Goal: Complete application form

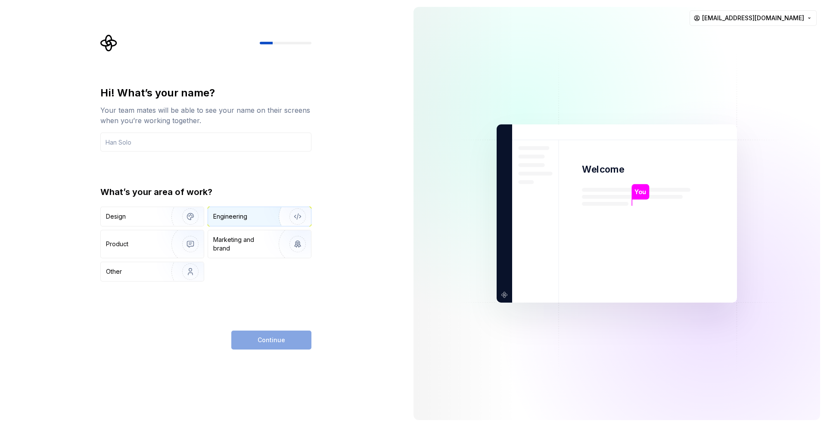
click at [246, 214] on div "Engineering" at bounding box center [230, 216] width 34 height 9
click at [274, 335] on div "Continue" at bounding box center [271, 340] width 80 height 19
click at [291, 212] on img "button" at bounding box center [292, 217] width 55 height 58
click at [253, 209] on div "Engineering" at bounding box center [259, 216] width 103 height 19
